Goal: Task Accomplishment & Management: Use online tool/utility

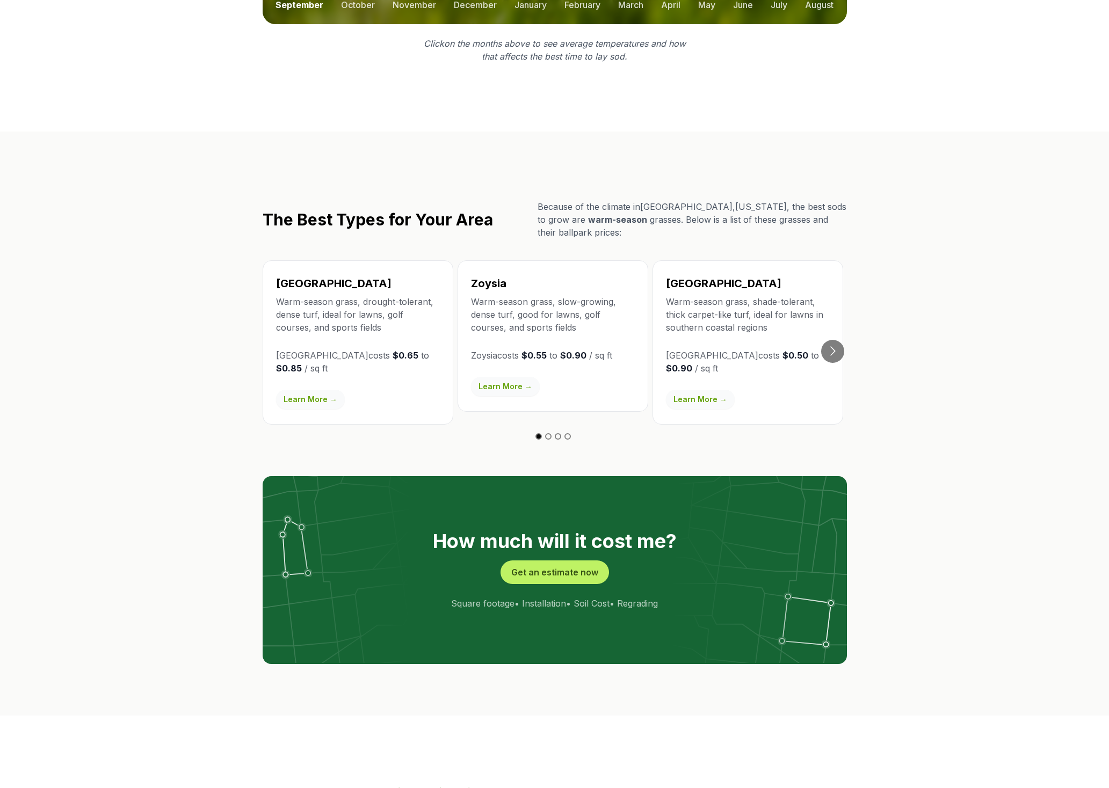
scroll to position [1745, 0]
click at [555, 560] on button "Get an estimate now" at bounding box center [554, 572] width 108 height 24
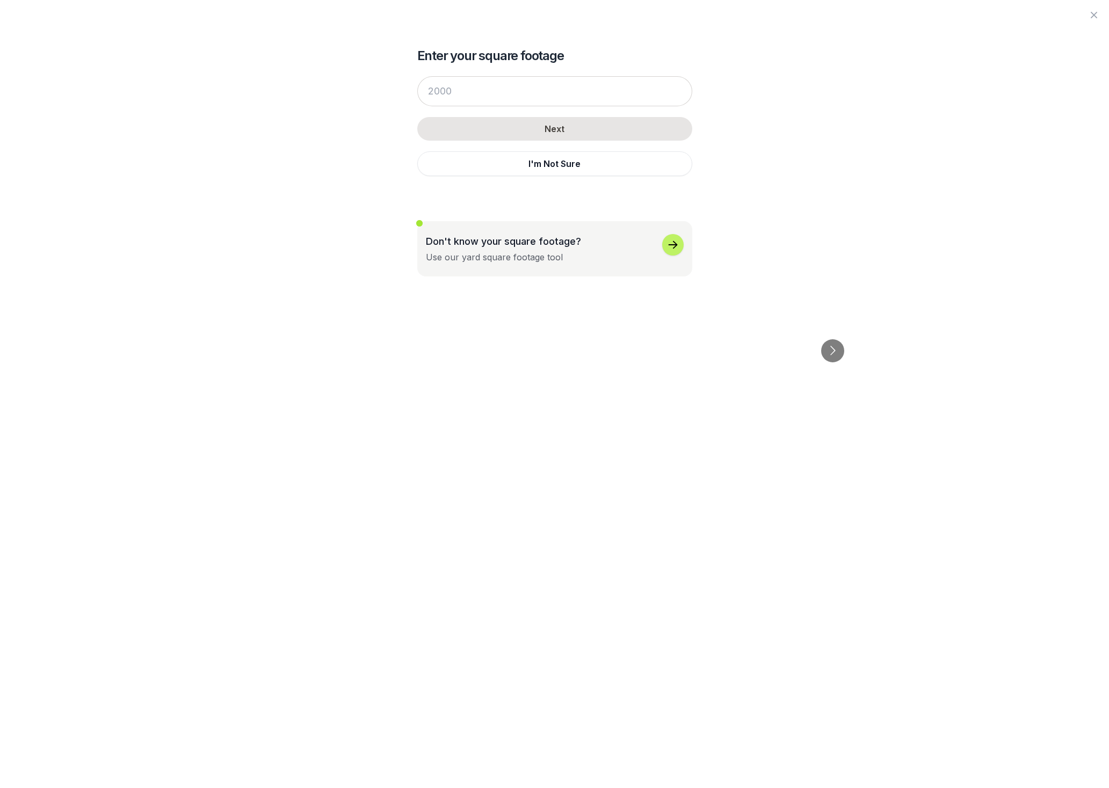
click at [669, 247] on icon "button" at bounding box center [672, 244] width 13 height 13
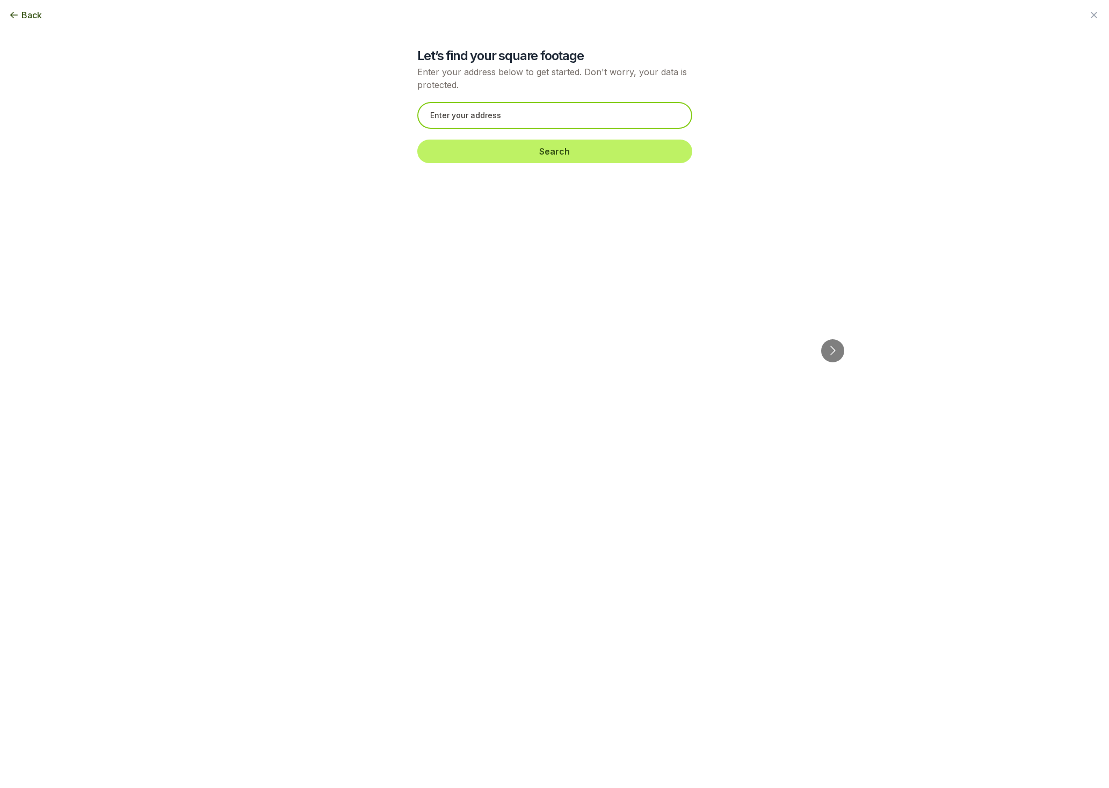
click at [490, 106] on input "text" at bounding box center [554, 115] width 275 height 27
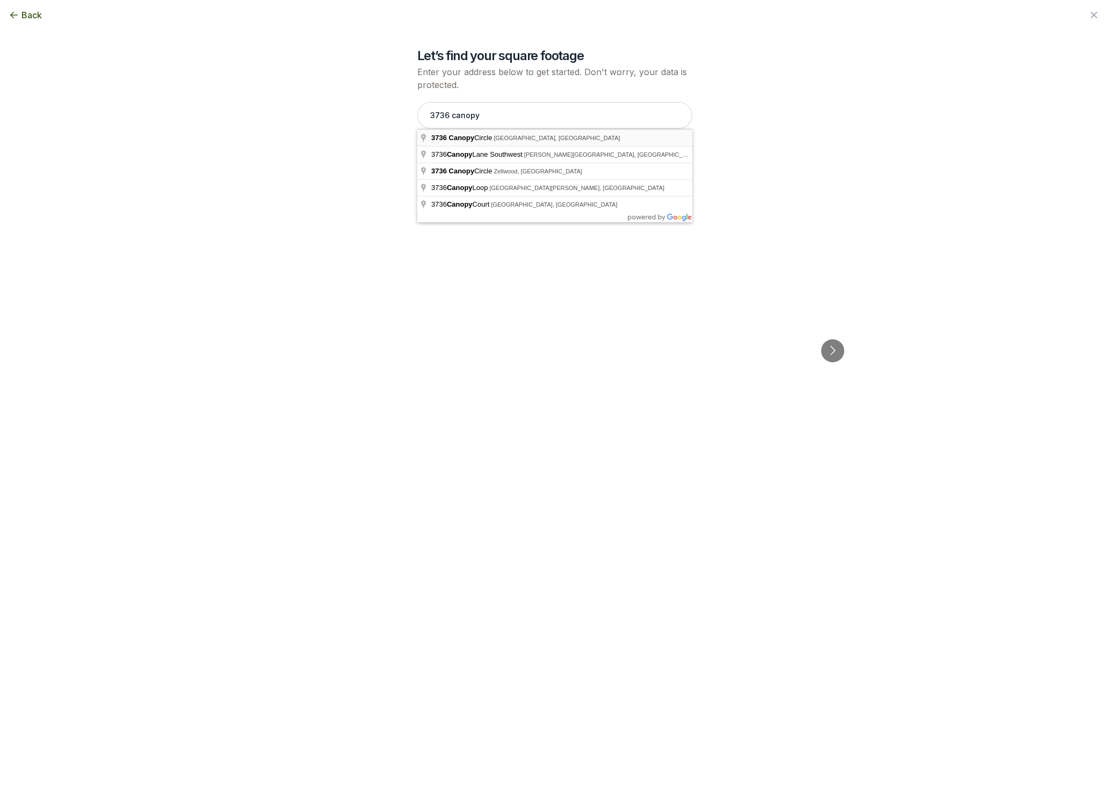
type input "[STREET_ADDRESS]"
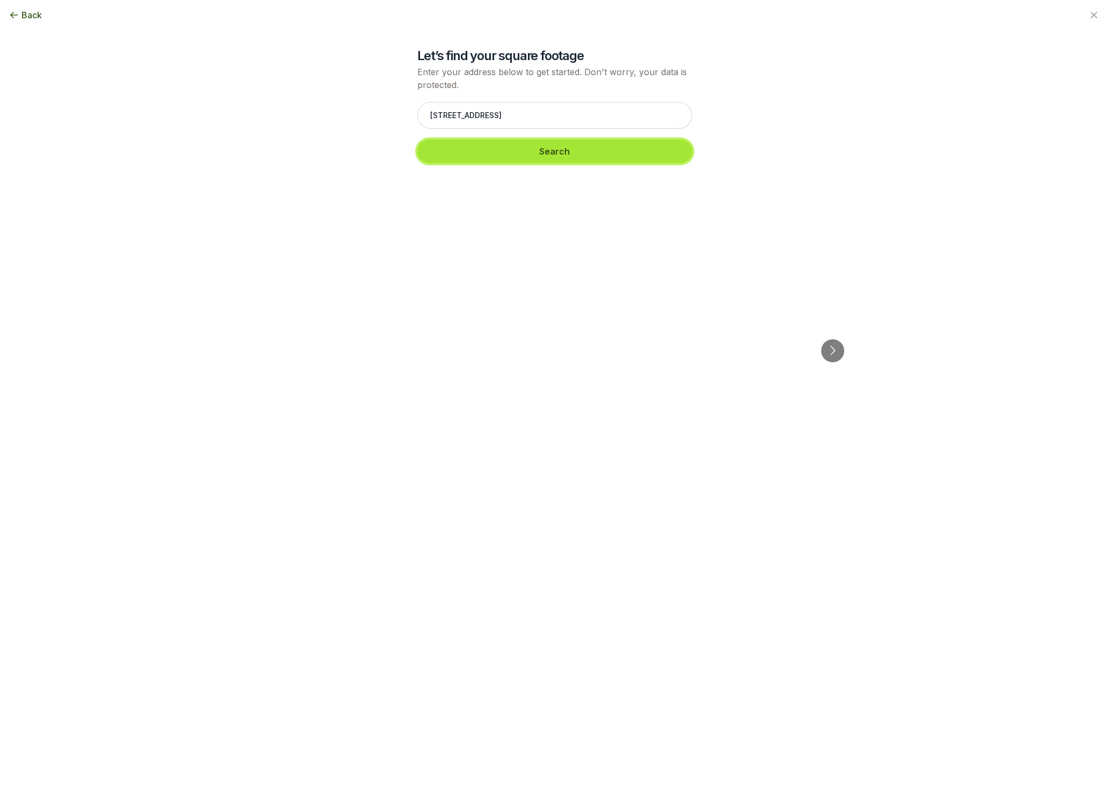
click at [526, 155] on button "Search" at bounding box center [554, 152] width 275 height 24
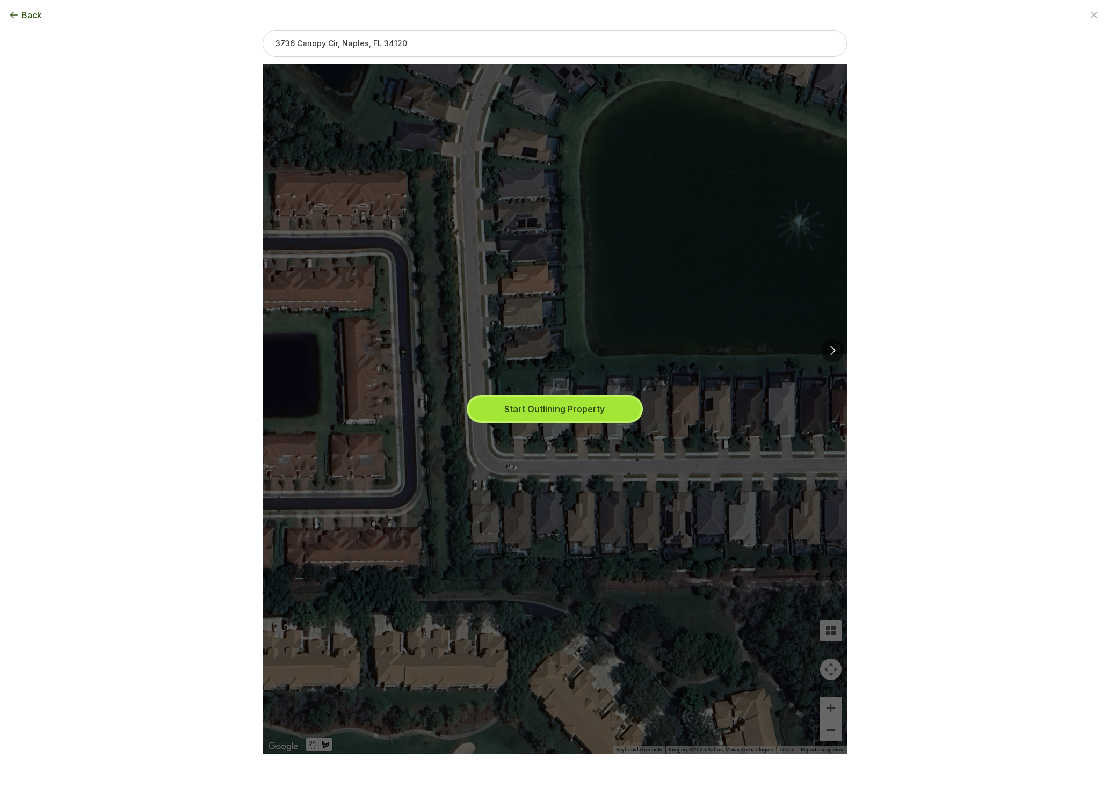
click at [540, 413] on button "Start Outlining Property" at bounding box center [555, 409] width 172 height 24
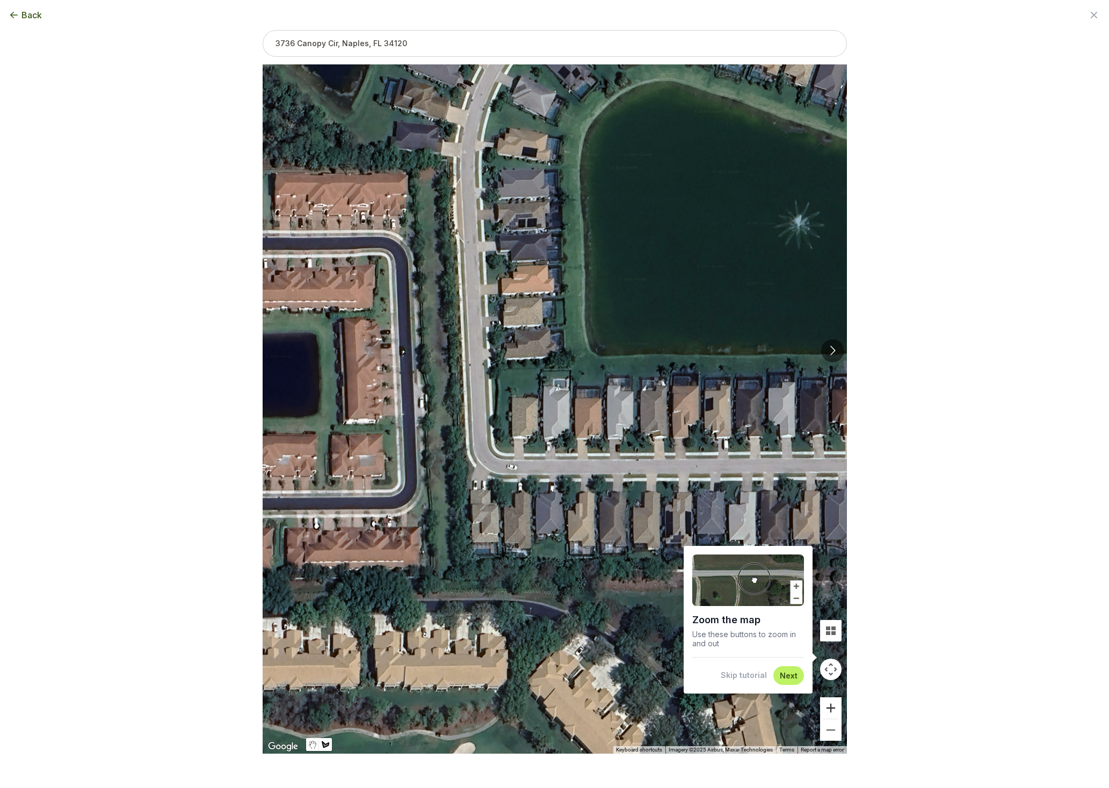
click at [825, 708] on button "Zoom in" at bounding box center [830, 708] width 21 height 21
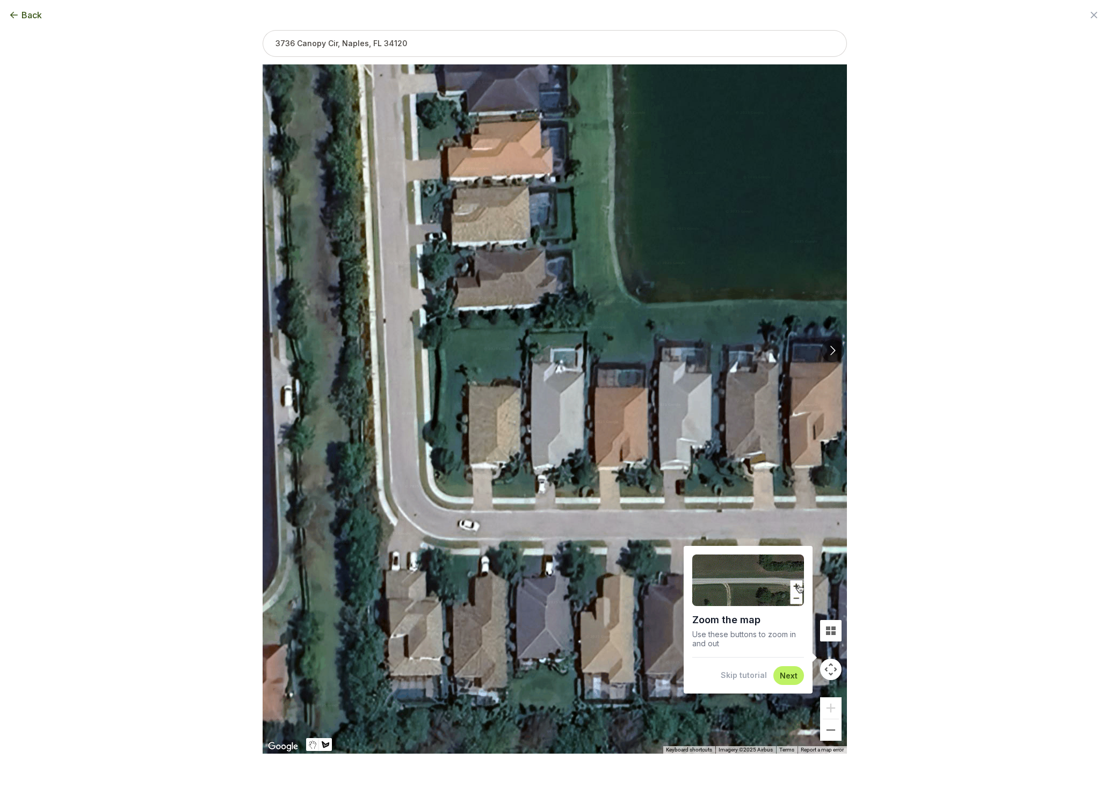
click at [549, 360] on div at bounding box center [555, 408] width 584 height 689
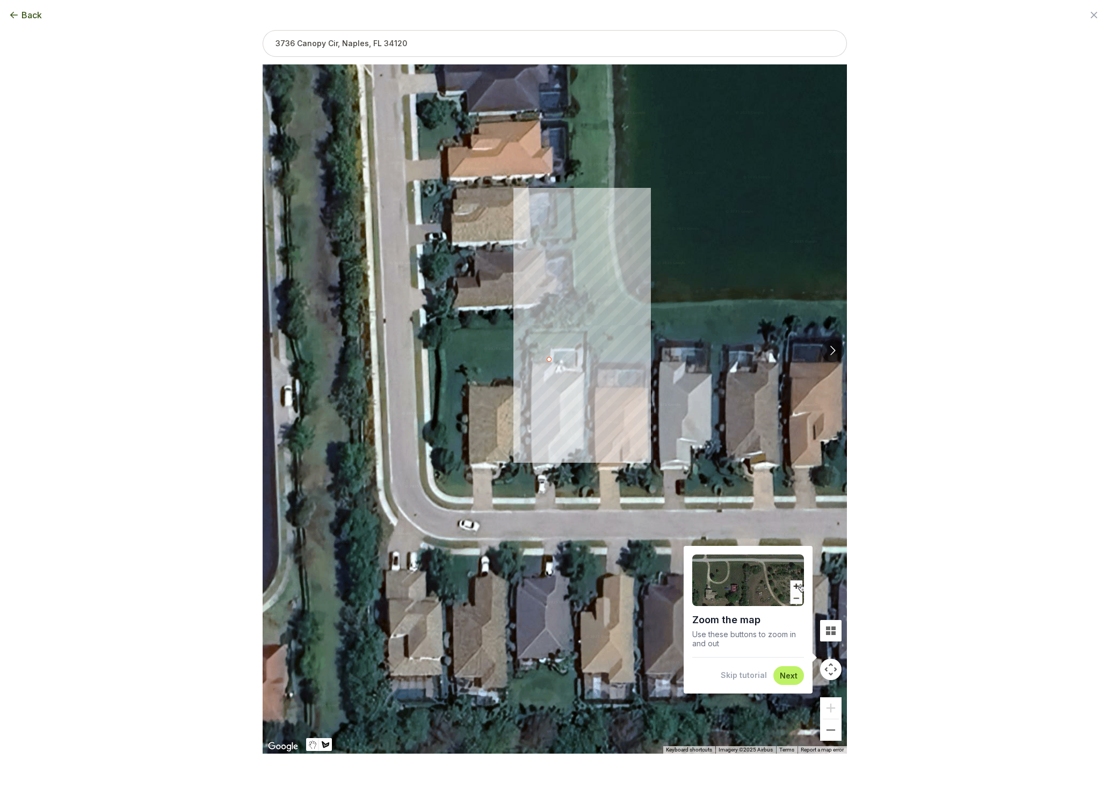
click at [550, 332] on div at bounding box center [555, 408] width 584 height 689
click at [529, 332] on div at bounding box center [555, 408] width 584 height 689
click at [531, 362] on div at bounding box center [555, 408] width 584 height 689
click at [549, 360] on div at bounding box center [555, 408] width 584 height 689
type input "375"
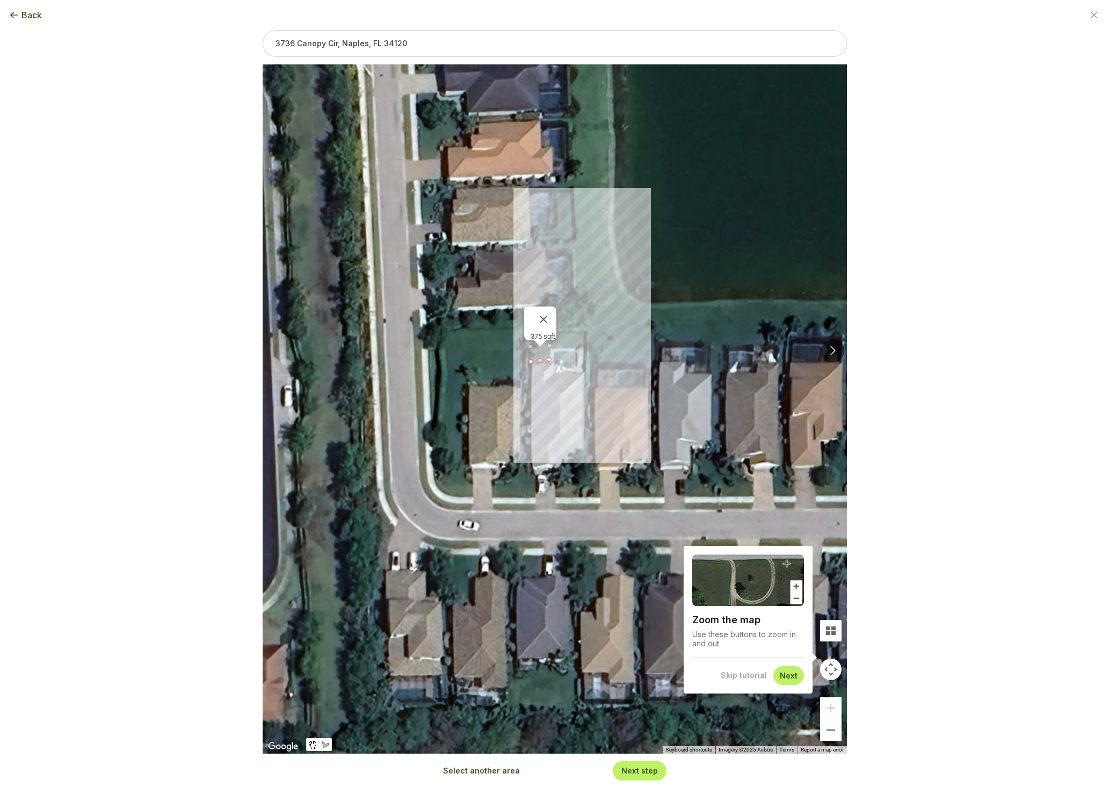
click at [654, 769] on button "Next step" at bounding box center [639, 771] width 37 height 10
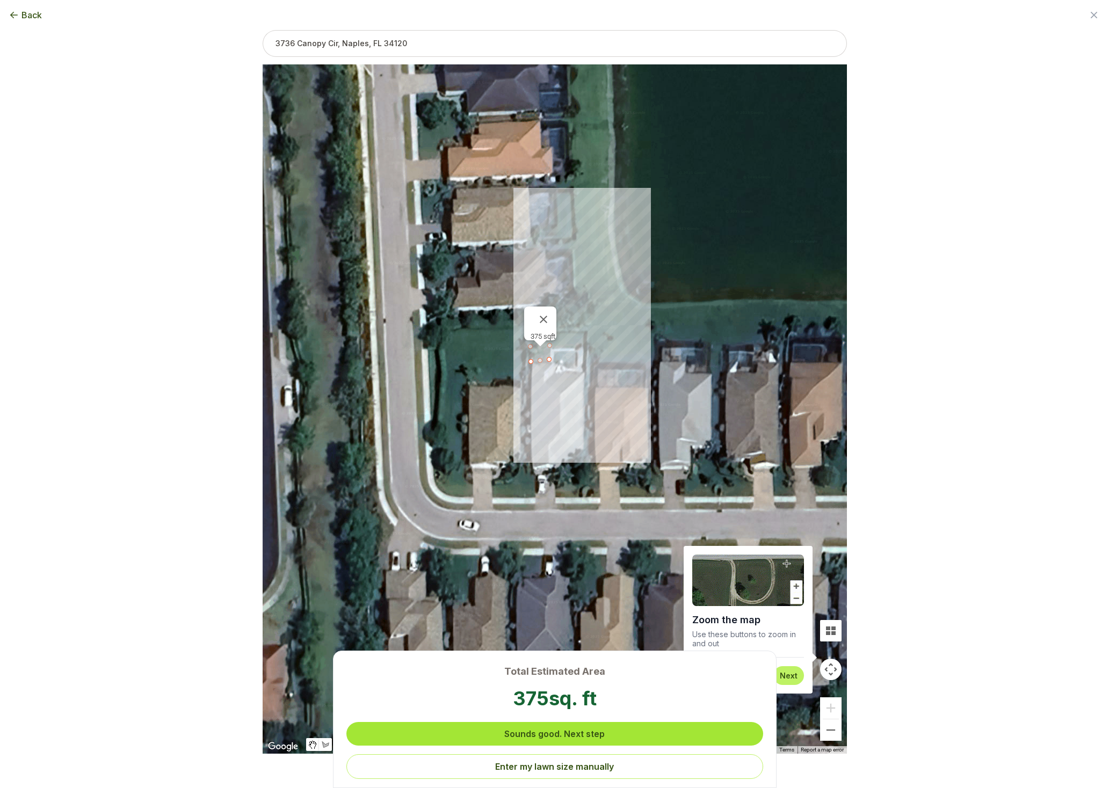
click at [597, 733] on button "Sounds good. Next step" at bounding box center [554, 734] width 417 height 24
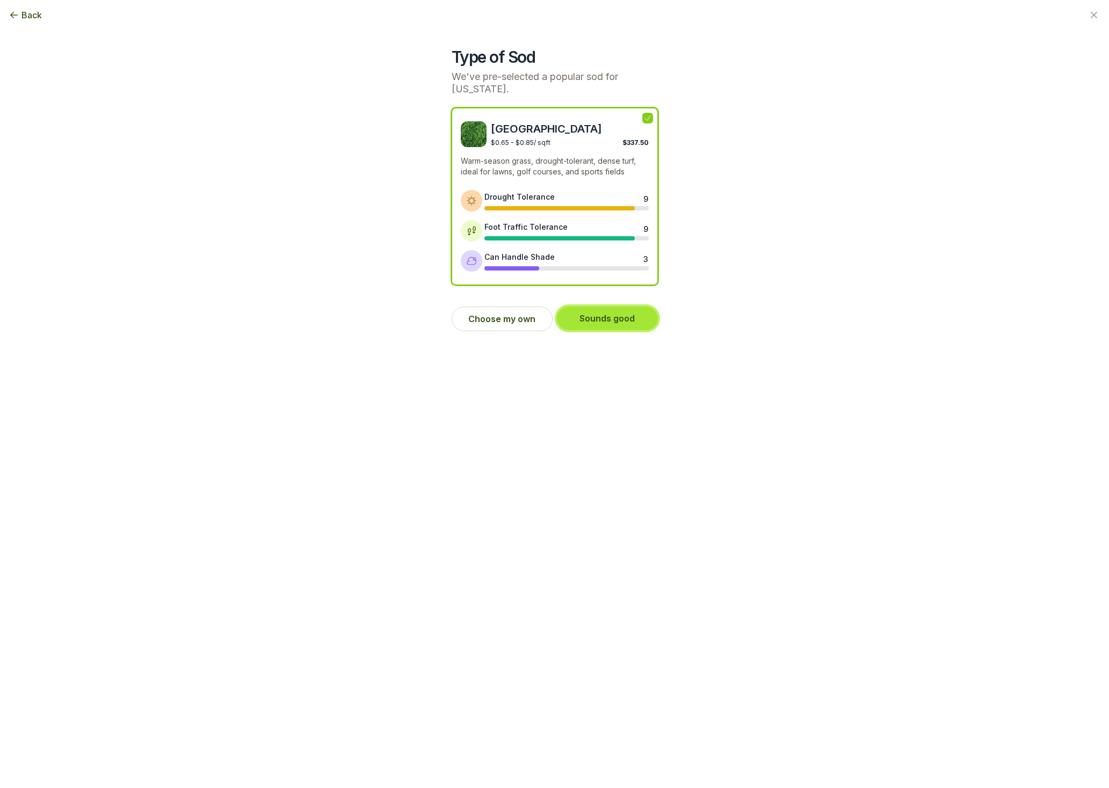
click at [626, 318] on button "Sounds good" at bounding box center [607, 319] width 101 height 24
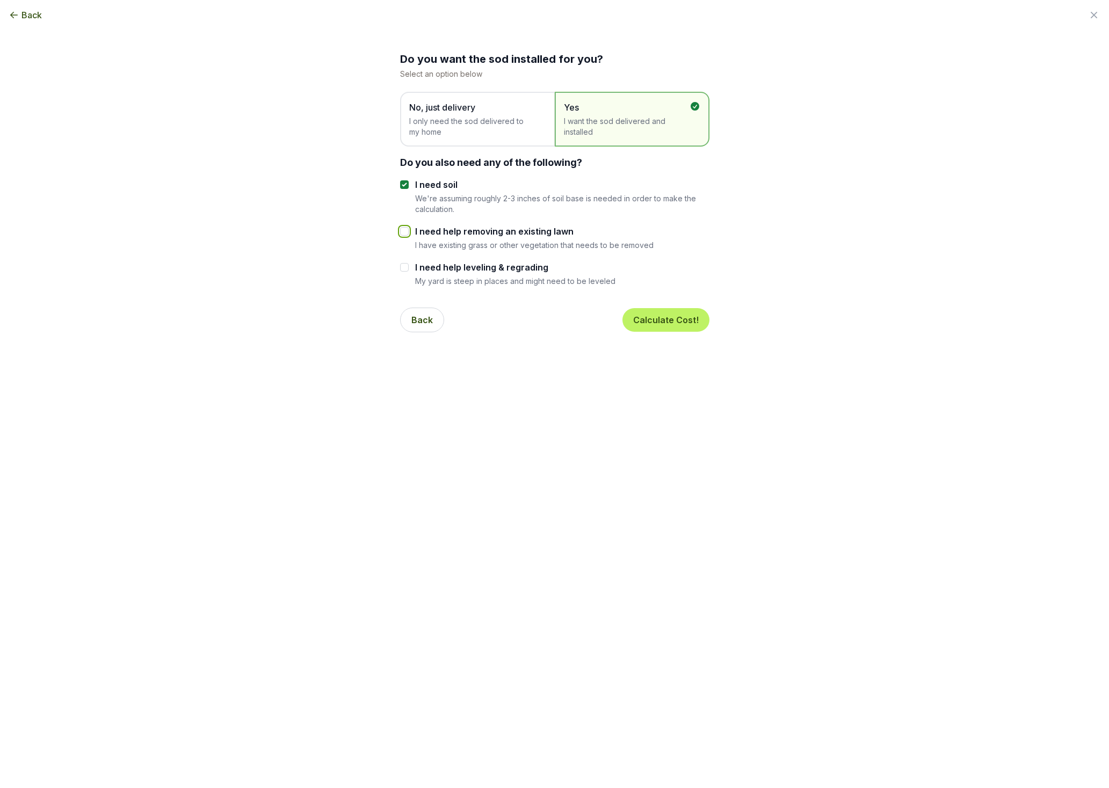
click at [404, 230] on input "I need help removing an existing lawn" at bounding box center [404, 231] width 9 height 9
checkbox input "true"
click at [403, 186] on input "I need soil" at bounding box center [404, 184] width 9 height 9
checkbox input "false"
click at [665, 323] on button "Calculate Cost!" at bounding box center [665, 320] width 87 height 24
